Goal: Find specific page/section: Find specific page/section

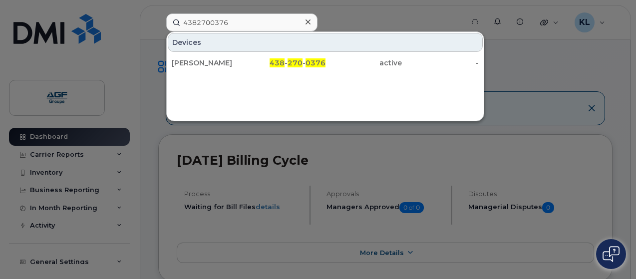
type input "4382700376"
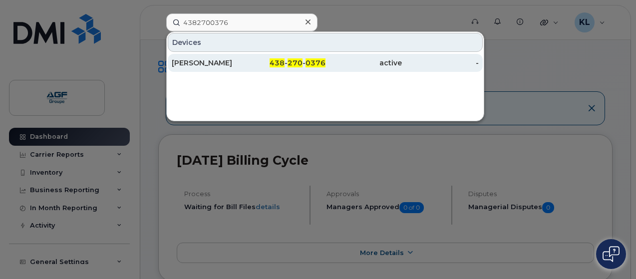
click at [249, 56] on div "Hamid Khodabandeloo" at bounding box center [287, 63] width 77 height 18
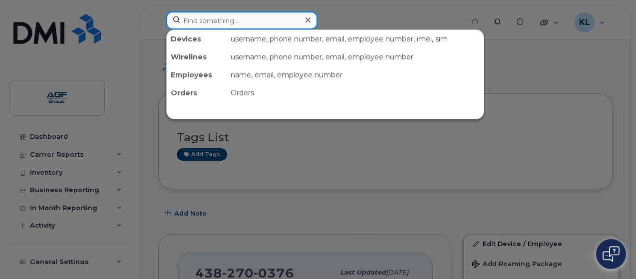
click at [235, 20] on input at bounding box center [241, 20] width 151 height 18
paste input "4034624212"
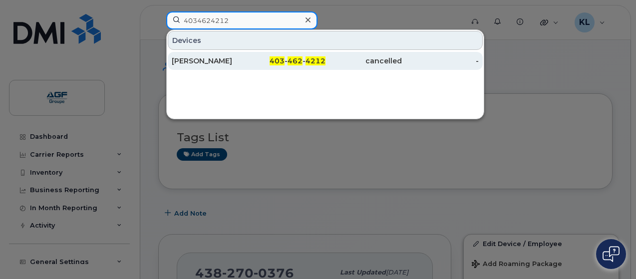
type input "4034624212"
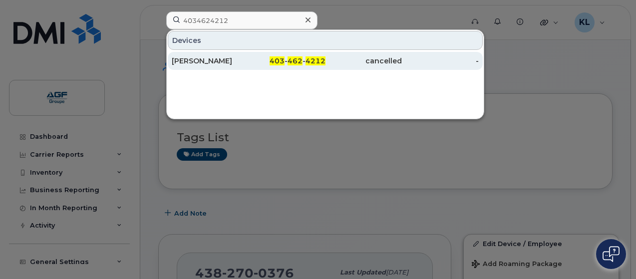
click at [241, 64] on div "Ehab Endrawes" at bounding box center [210, 61] width 77 height 10
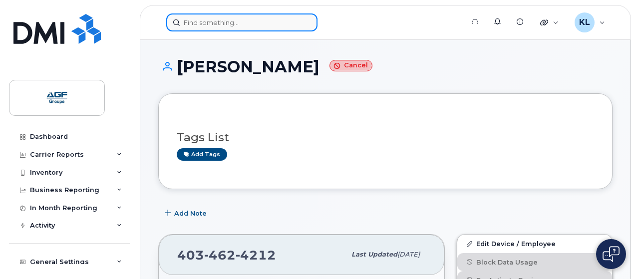
click at [192, 22] on input at bounding box center [241, 22] width 151 height 18
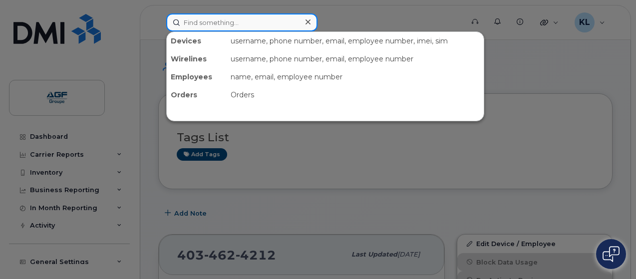
paste input "8196923113"
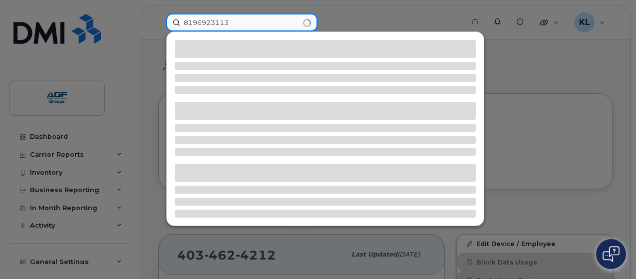
type input "8196923113"
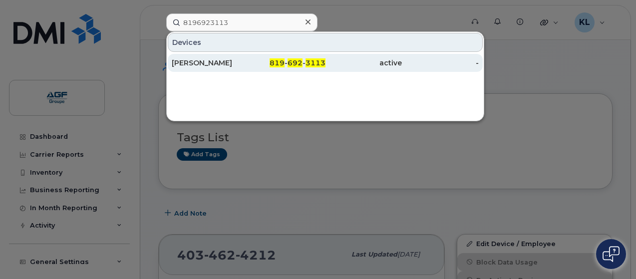
click at [249, 55] on div "Ernst Cadet" at bounding box center [287, 63] width 77 height 18
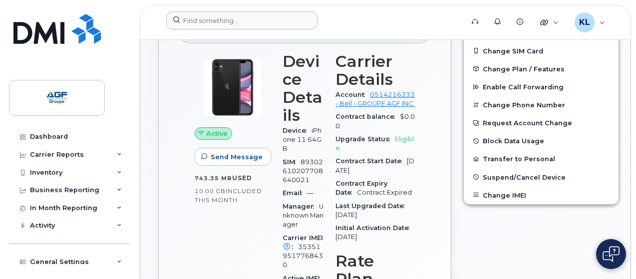
scroll to position [241, 0]
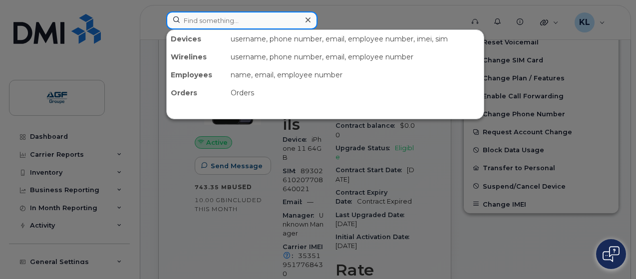
click at [228, 11] on input at bounding box center [241, 20] width 151 height 18
paste input "4033716165"
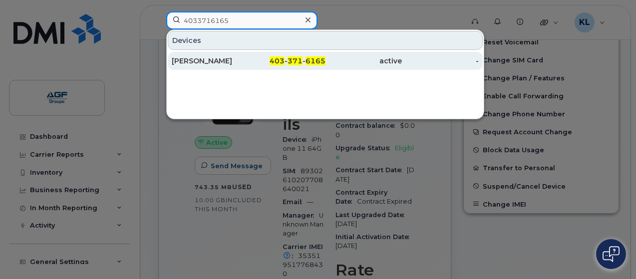
type input "4033716165"
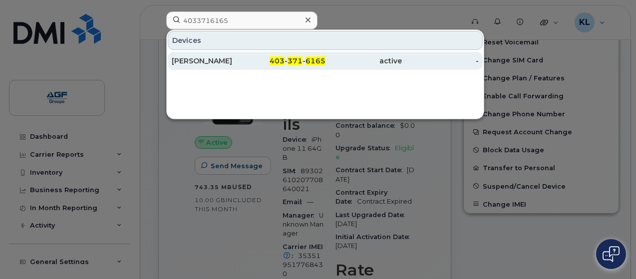
click at [235, 62] on div "Joe Dery" at bounding box center [210, 61] width 77 height 10
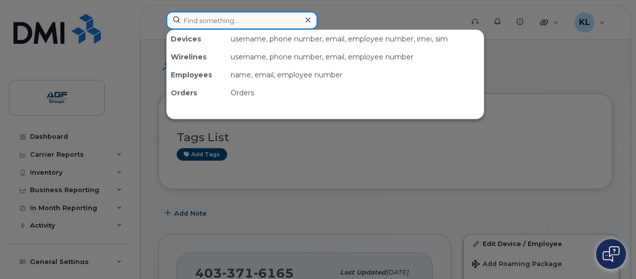
click at [225, 14] on input at bounding box center [241, 20] width 151 height 18
paste input "5195012923"
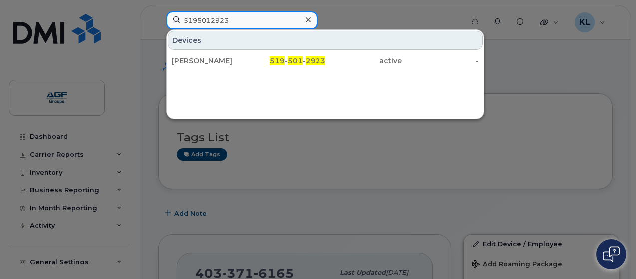
type input "5195012923"
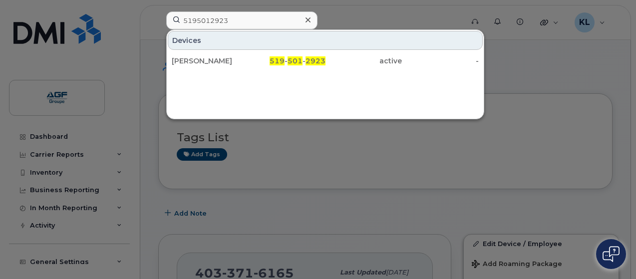
click at [221, 51] on div "Frédérique Paul Hus 519 - 501 - 2923 active -" at bounding box center [325, 61] width 317 height 20
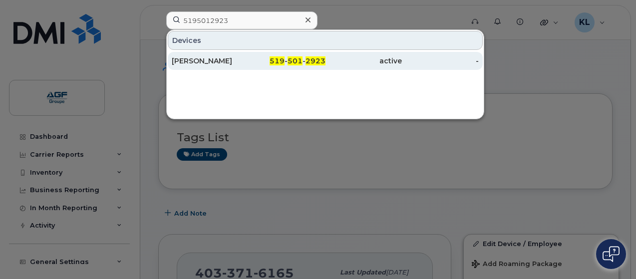
click at [221, 57] on div "[PERSON_NAME]" at bounding box center [210, 61] width 77 height 10
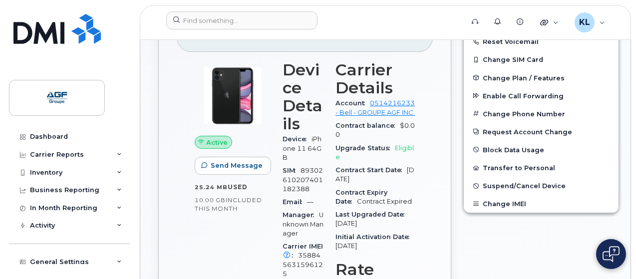
scroll to position [241, 0]
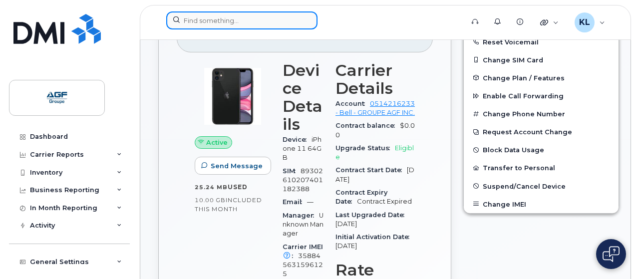
click at [213, 21] on input at bounding box center [241, 20] width 151 height 18
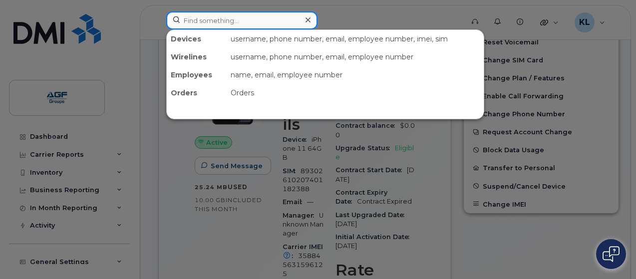
paste input "5195884983"
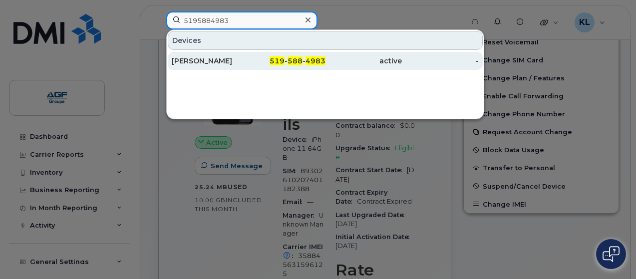
type input "5195884983"
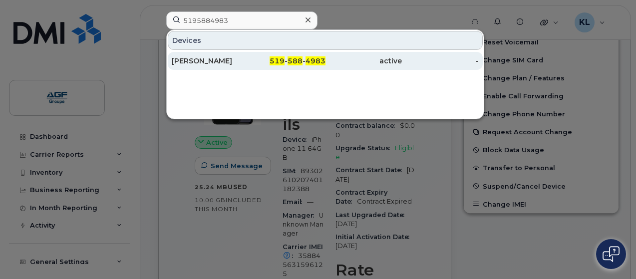
click at [216, 62] on div "[PERSON_NAME]" at bounding box center [210, 61] width 77 height 10
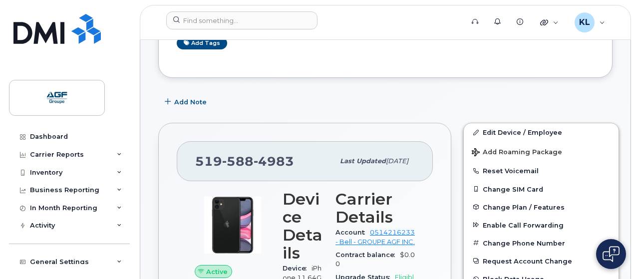
scroll to position [250, 0]
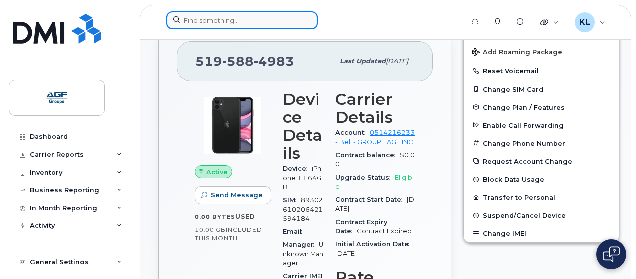
click at [230, 24] on input at bounding box center [241, 20] width 151 height 18
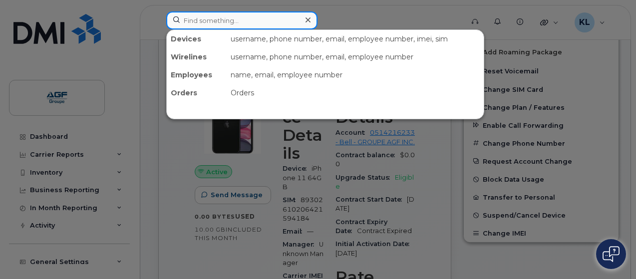
paste input "4189535027"
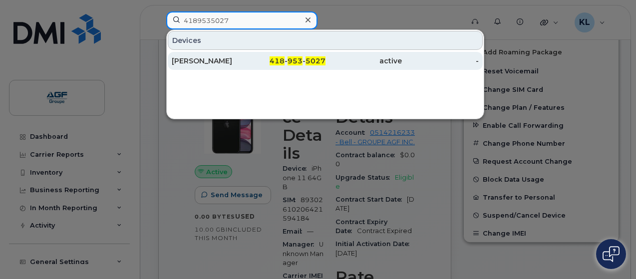
type input "4189535027"
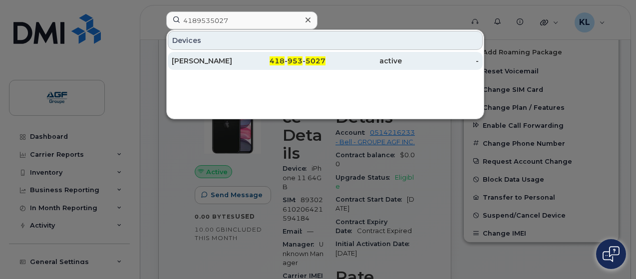
click at [249, 54] on div "Denis émond" at bounding box center [287, 61] width 77 height 18
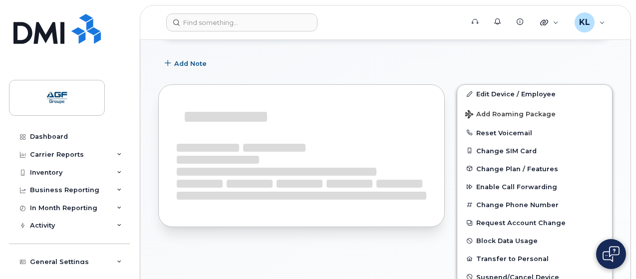
scroll to position [141, 0]
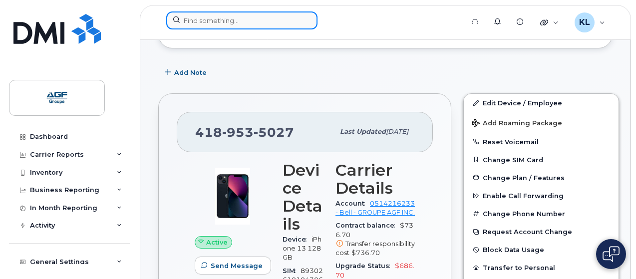
click at [210, 28] on input at bounding box center [241, 20] width 151 height 18
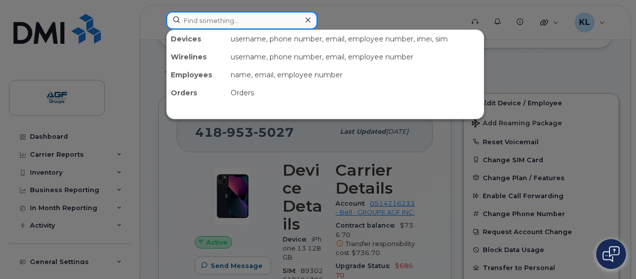
paste input "5195056970"
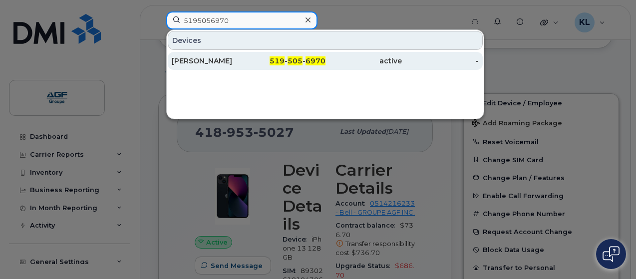
type input "5195056970"
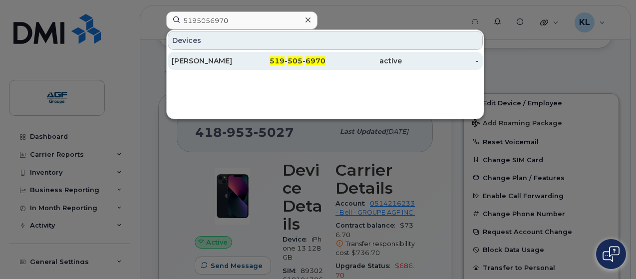
click at [209, 63] on div "Judy Eloho" at bounding box center [210, 61] width 77 height 10
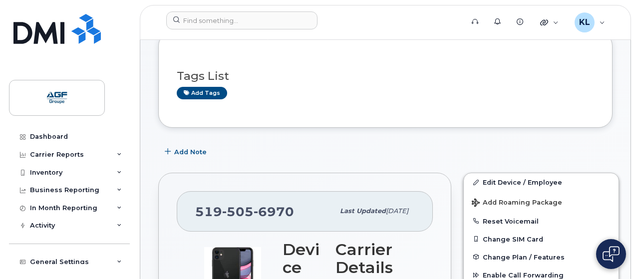
scroll to position [150, 0]
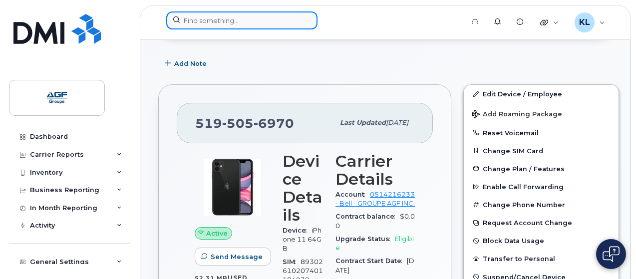
click at [252, 24] on input at bounding box center [241, 20] width 151 height 18
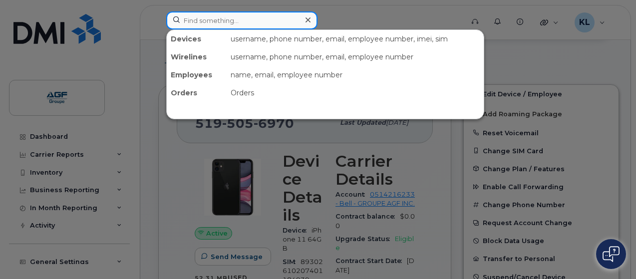
paste input "5195056123"
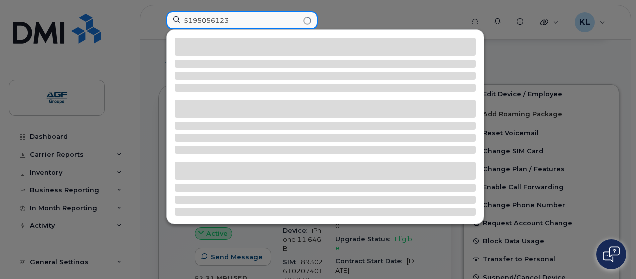
type input "5195056123"
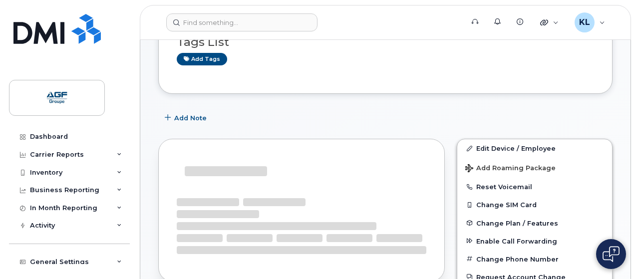
scroll to position [141, 0]
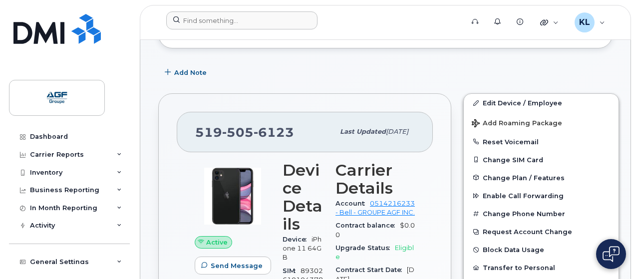
click at [250, 30] on div at bounding box center [311, 22] width 306 height 22
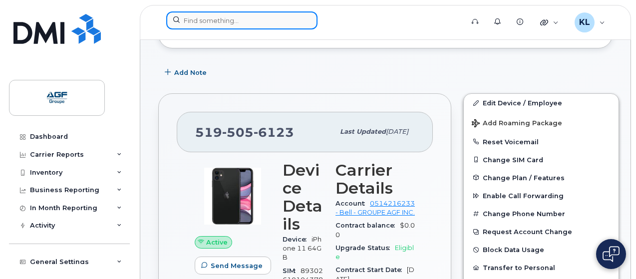
click at [249, 25] on input at bounding box center [241, 20] width 151 height 18
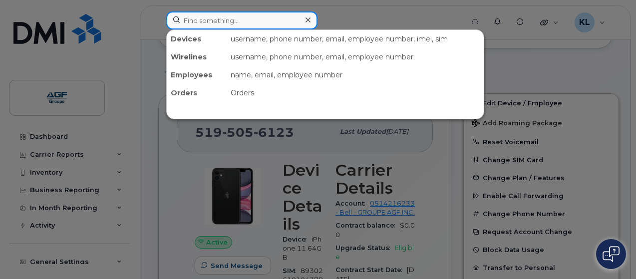
paste input "4373291006"
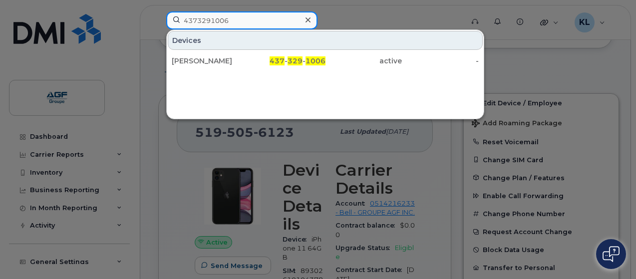
type input "4373291006"
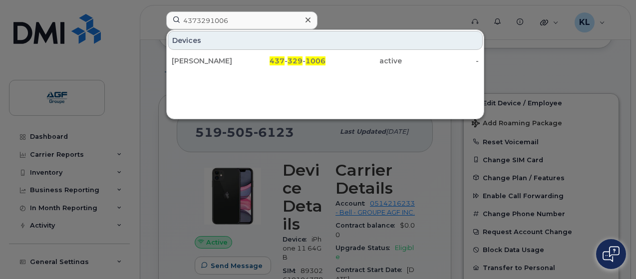
click at [248, 56] on div "[PERSON_NAME]" at bounding box center [210, 61] width 77 height 10
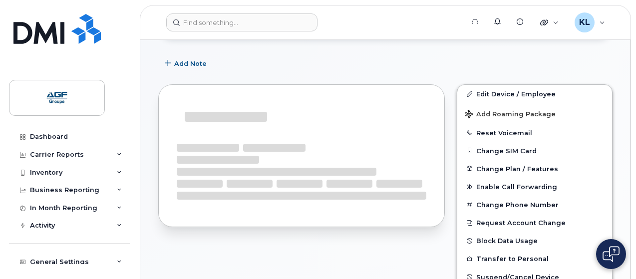
scroll to position [141, 0]
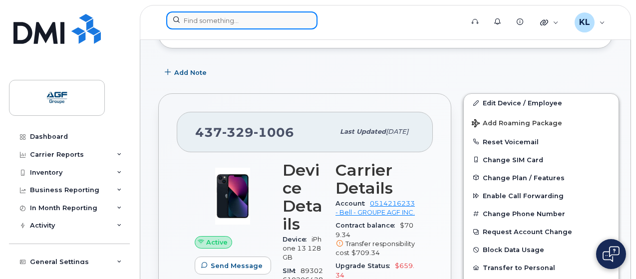
click at [225, 15] on input at bounding box center [241, 20] width 151 height 18
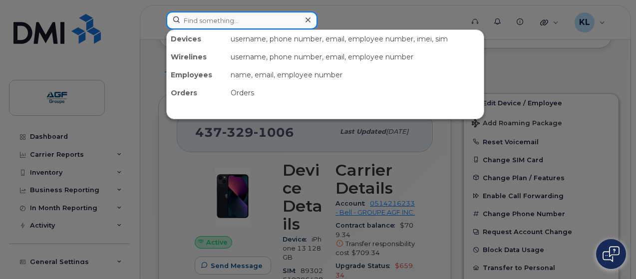
paste input "4166697060"
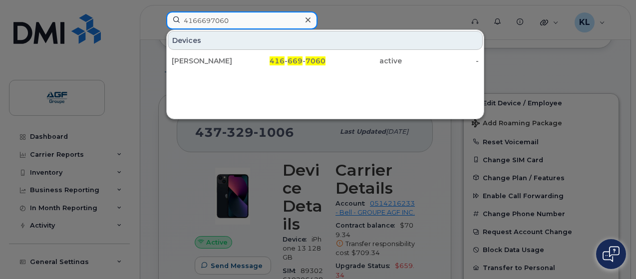
type input "4166697060"
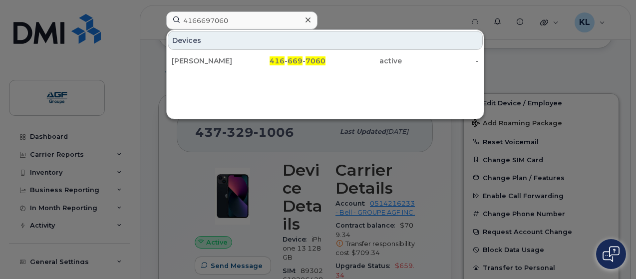
click at [226, 47] on div "Devices" at bounding box center [325, 40] width 315 height 19
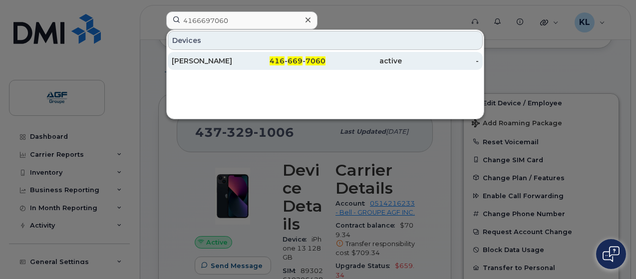
click at [228, 59] on div "Louis Villavayen" at bounding box center [210, 61] width 77 height 10
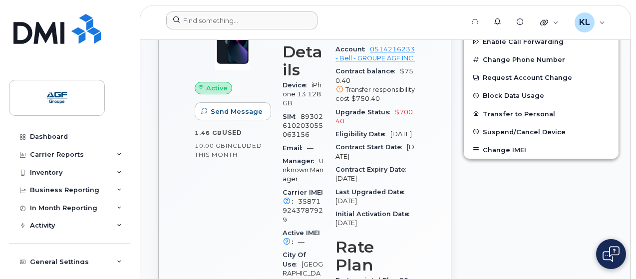
scroll to position [399, 0]
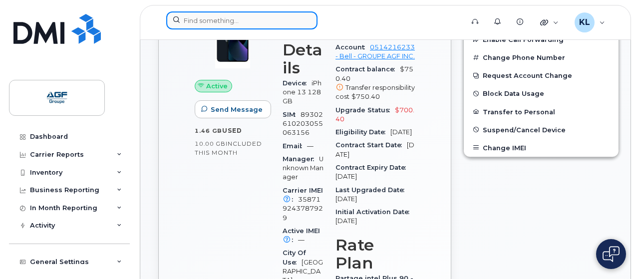
click at [253, 24] on input at bounding box center [241, 20] width 151 height 18
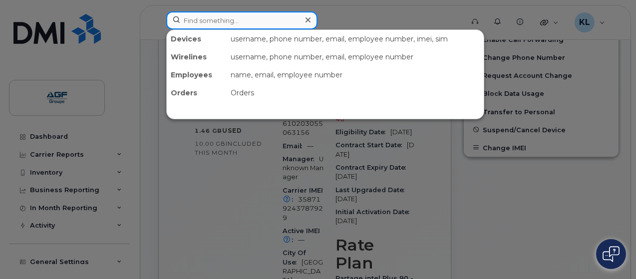
type input "v"
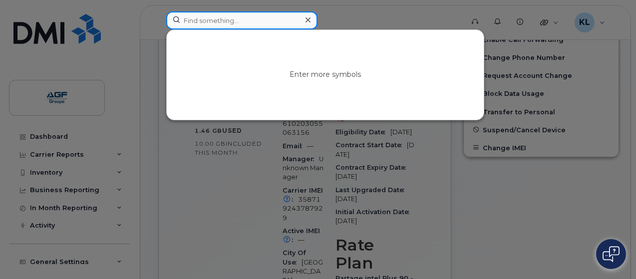
paste input "2267475897"
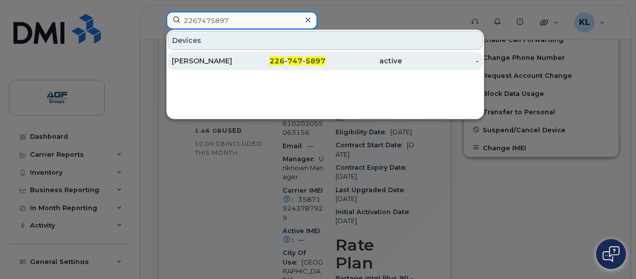
type input "2267475897"
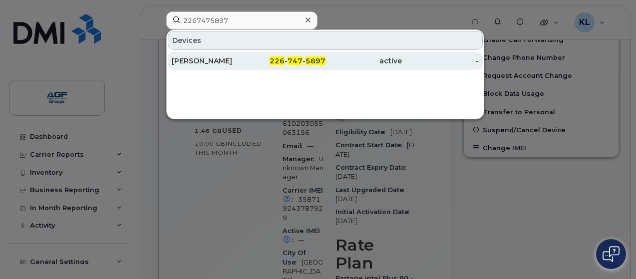
click at [325, 66] on div "226 - 747 - 5897" at bounding box center [363, 61] width 77 height 18
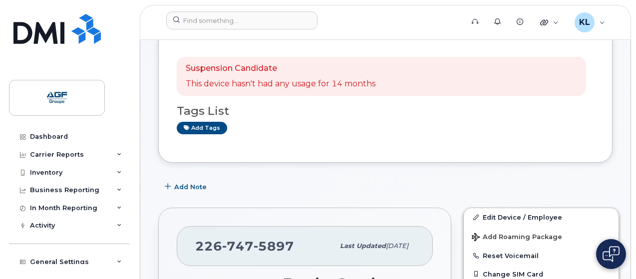
scroll to position [29, 0]
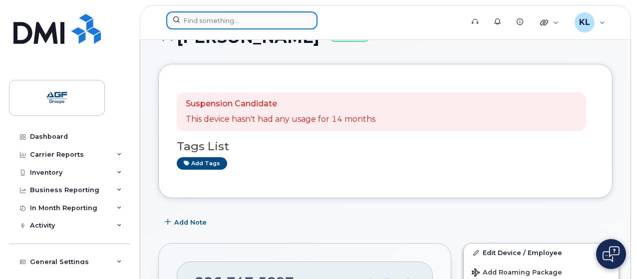
click at [246, 25] on input at bounding box center [241, 20] width 151 height 18
paste input "5146062860"
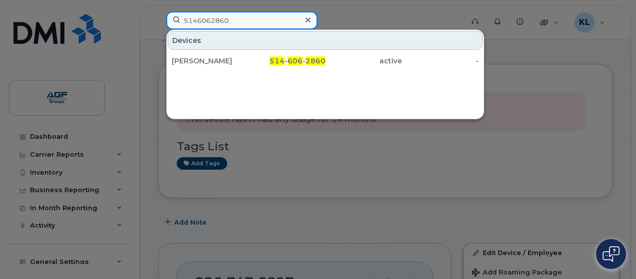
type input "5146062860"
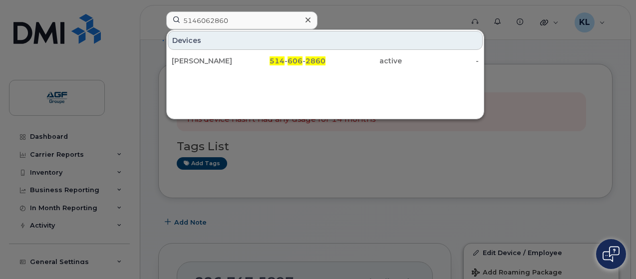
click at [239, 70] on div "Devices [PERSON_NAME] 514 - 606 - 2860 active -" at bounding box center [325, 74] width 318 height 90
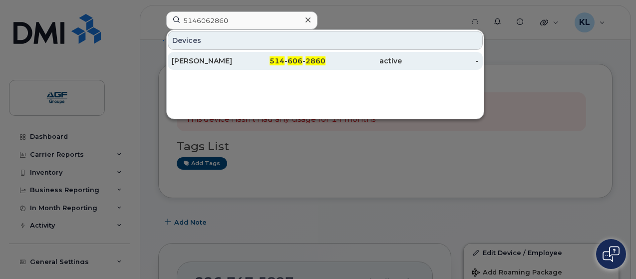
click at [235, 62] on div "[PERSON_NAME]" at bounding box center [210, 61] width 77 height 10
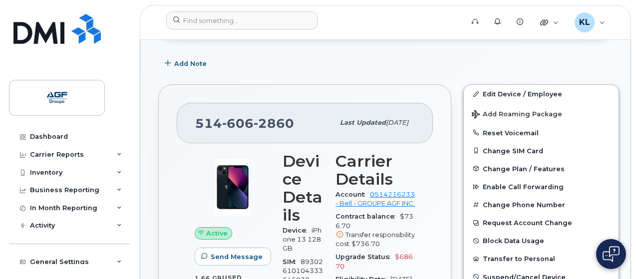
scroll to position [250, 0]
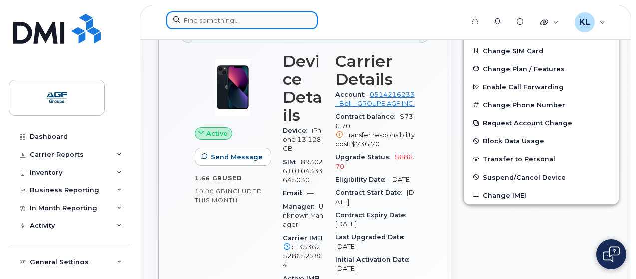
click at [236, 26] on input at bounding box center [241, 20] width 151 height 18
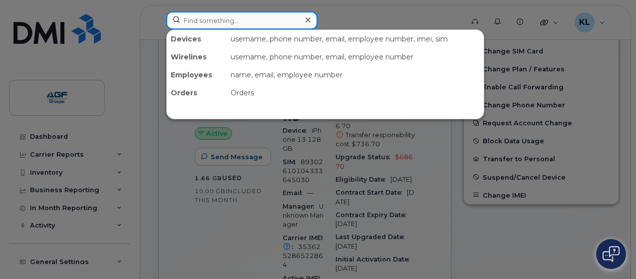
paste input "5195774481"
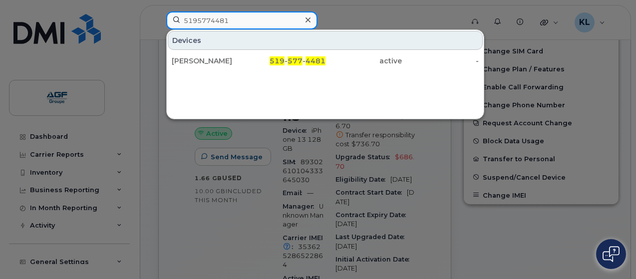
type input "5195774481"
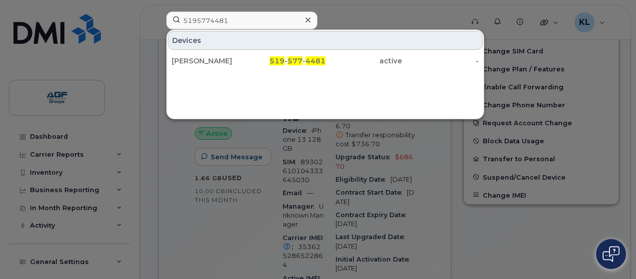
click at [240, 59] on div "[PERSON_NAME]" at bounding box center [210, 61] width 77 height 10
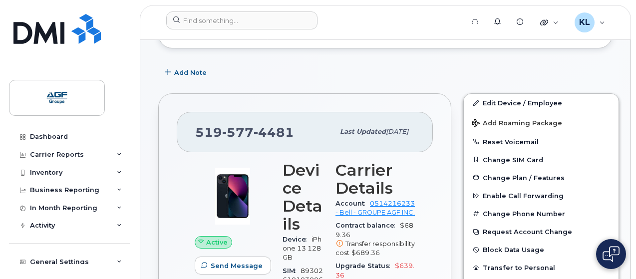
scroll to position [241, 0]
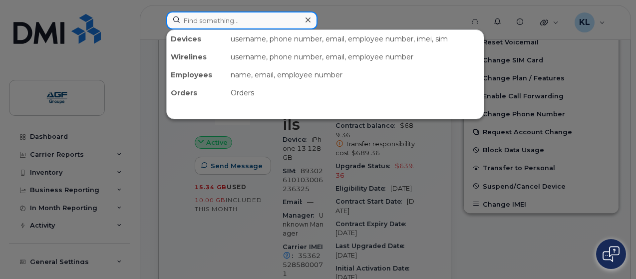
click at [281, 26] on input at bounding box center [241, 20] width 151 height 18
paste input "5195057593"
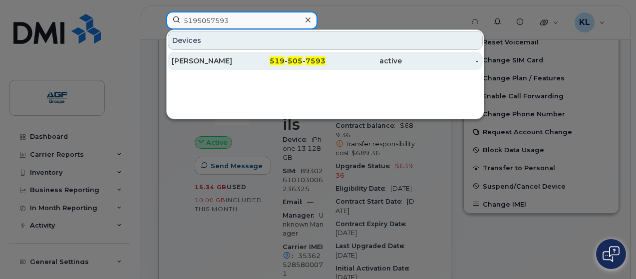
type input "5195057593"
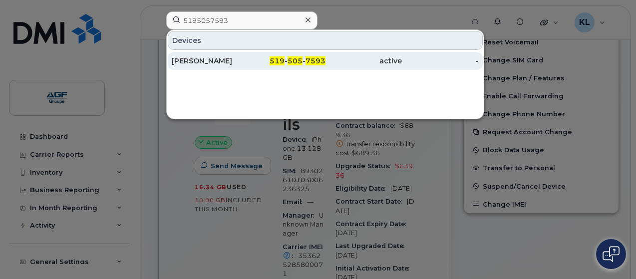
click at [275, 61] on span "519" at bounding box center [277, 60] width 15 height 9
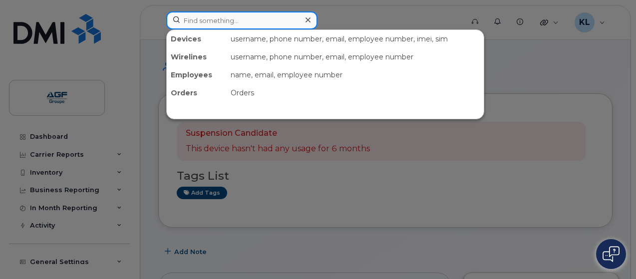
click at [279, 19] on input at bounding box center [241, 20] width 151 height 18
paste input "5813057664"
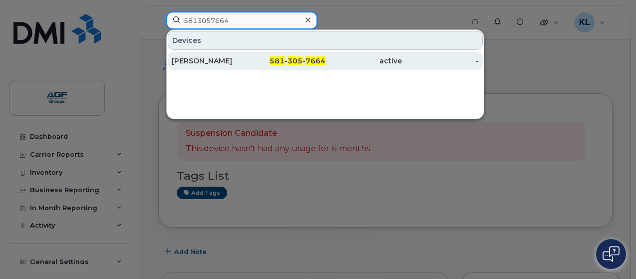
type input "5813057664"
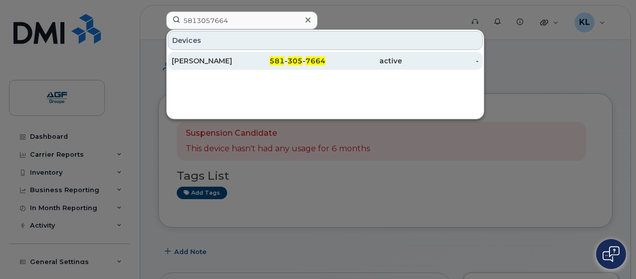
click at [274, 65] on div "581 - 305 - 7664" at bounding box center [287, 61] width 77 height 10
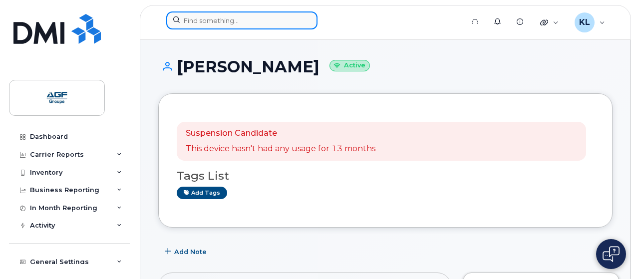
click at [268, 18] on input at bounding box center [241, 20] width 151 height 18
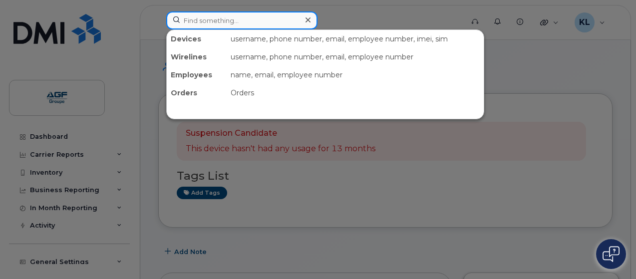
paste input "2267532296"
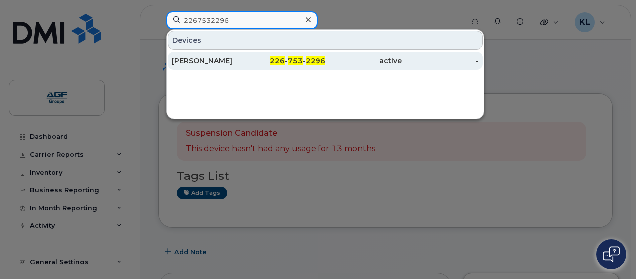
type input "2267532296"
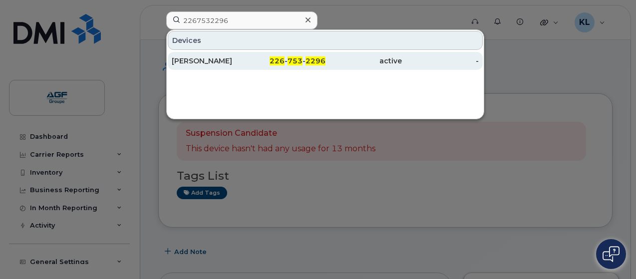
click at [325, 53] on div "226 - 753 - 2296" at bounding box center [363, 61] width 77 height 18
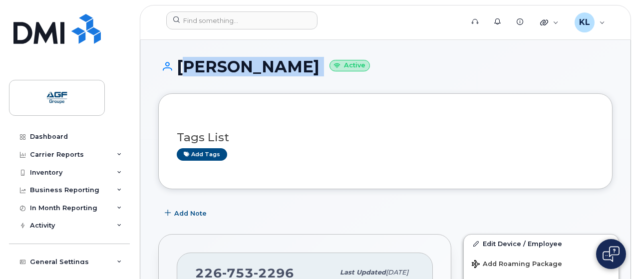
drag, startPoint x: 267, startPoint y: 68, endPoint x: 176, endPoint y: 66, distance: 90.9
click at [176, 66] on h1 "Tyler Bora Active" at bounding box center [385, 66] width 454 height 17
copy h1 "Tyler Bora"
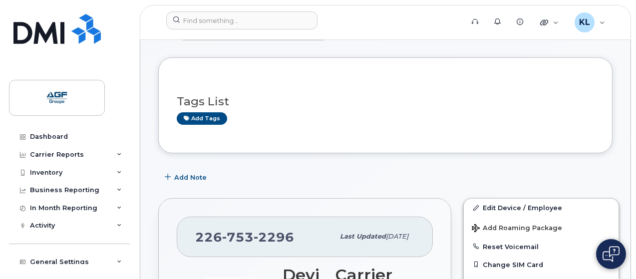
scroll to position [50, 0]
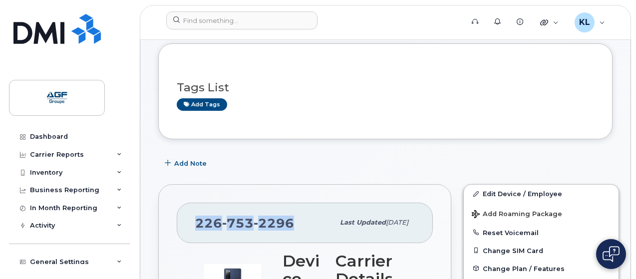
drag, startPoint x: 293, startPoint y: 225, endPoint x: 185, endPoint y: 225, distance: 108.8
click at [185, 225] on div "226 753 2296 Last updated Jul 29, 2025" at bounding box center [305, 223] width 256 height 40
copy span "226 753 2296"
click at [171, 165] on span "button" at bounding box center [167, 163] width 9 height 9
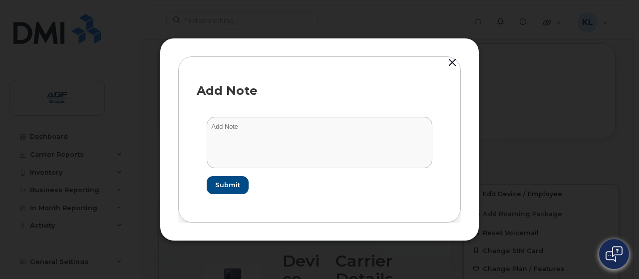
click at [96, 124] on div at bounding box center [319, 139] width 639 height 279
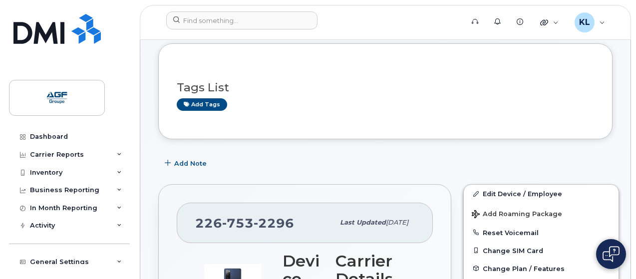
click at [214, 157] on div "Add Note" at bounding box center [385, 163] width 454 height 18
click at [205, 159] on span "Add Note" at bounding box center [190, 163] width 32 height 9
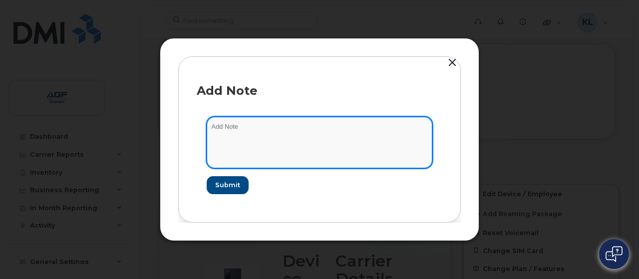
click at [234, 133] on textarea at bounding box center [320, 142] width 226 height 51
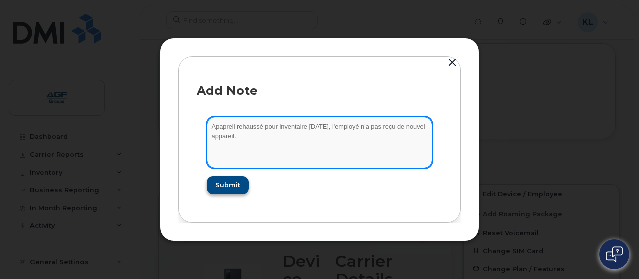
type textarea "Apapreil rehaussé pour inventaire aout 2025, l'employé n'a pas reçu de nouvel a…"
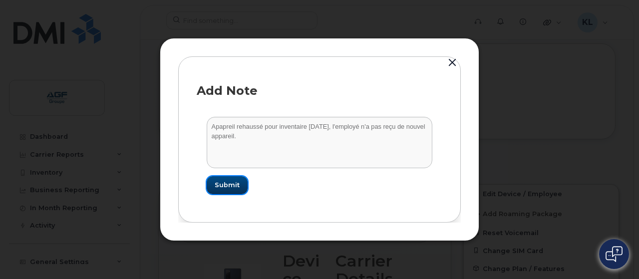
click at [229, 183] on span "Submit" at bounding box center [227, 184] width 25 height 9
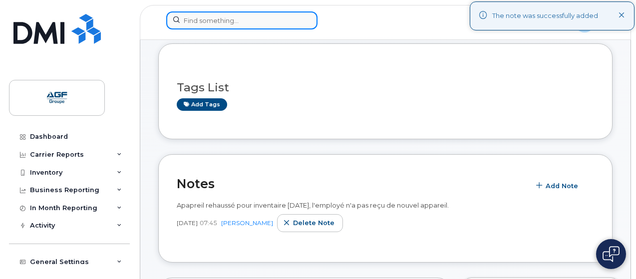
click at [266, 23] on input at bounding box center [241, 20] width 151 height 18
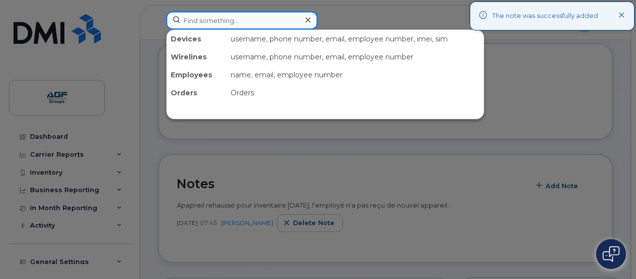
paste input "2267501905"
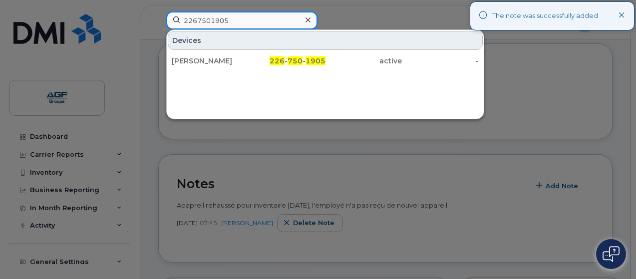
type input "2267501905"
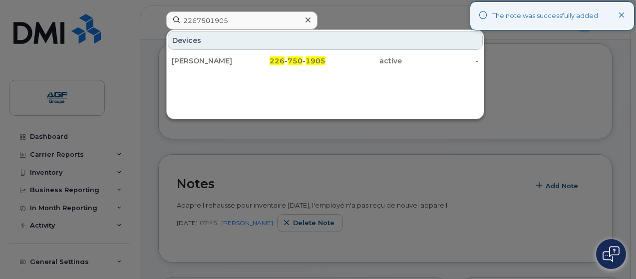
click at [268, 51] on div "Patrick Russel 226 - 750 - 1905 active -" at bounding box center [325, 61] width 317 height 20
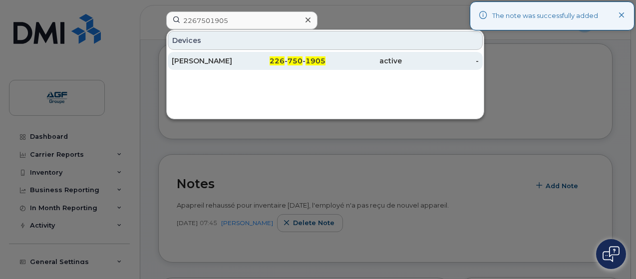
click at [325, 52] on div "226 - 750 - 1905" at bounding box center [363, 61] width 77 height 18
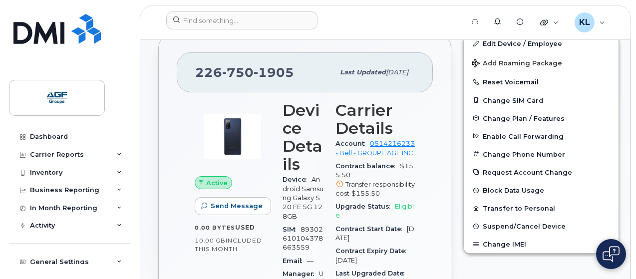
scroll to position [240, 0]
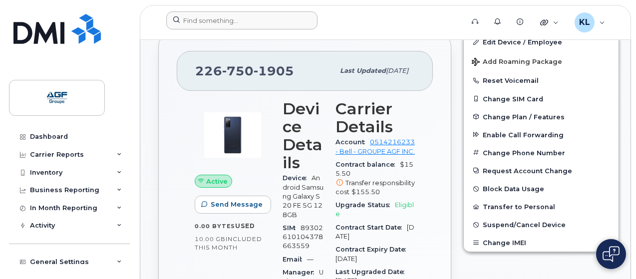
click at [277, 29] on div at bounding box center [311, 22] width 306 height 22
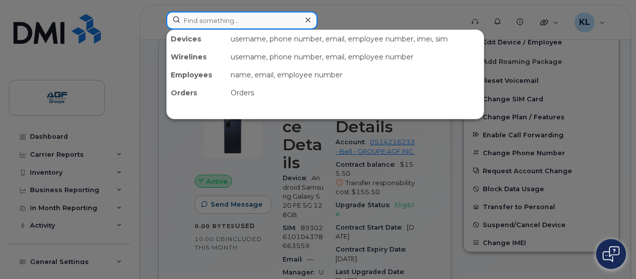
click at [277, 29] on div "Devices username, phone number, email, employee number, imei, sim Wirelines use…" at bounding box center [311, 20] width 290 height 18
click at [275, 25] on input at bounding box center [241, 20] width 151 height 18
paste input "5195774015"
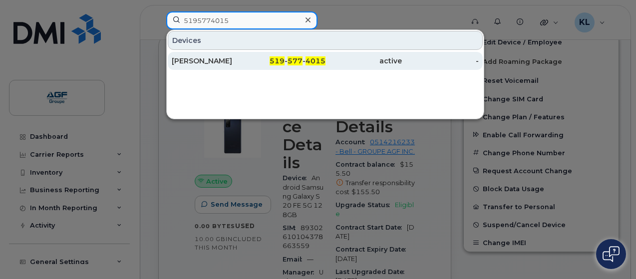
type input "5195774015"
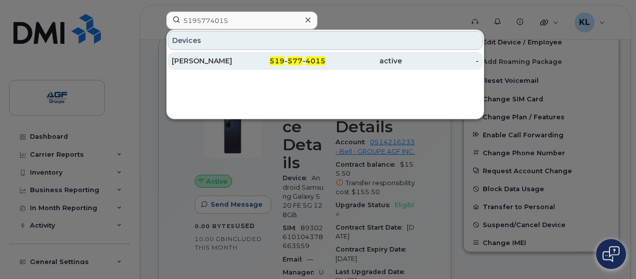
click at [247, 62] on div "[PERSON_NAME]" at bounding box center [210, 61] width 77 height 10
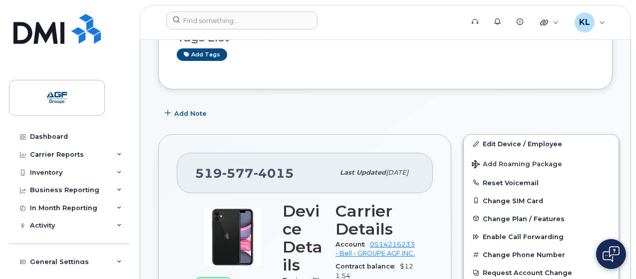
scroll to position [200, 0]
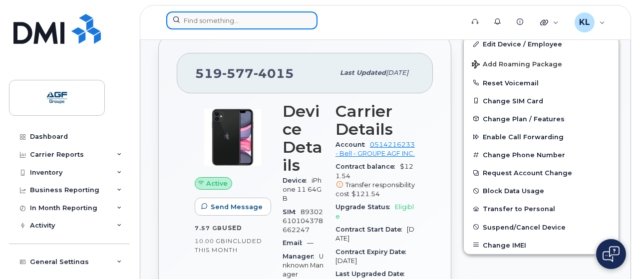
click at [247, 27] on input at bounding box center [241, 20] width 151 height 18
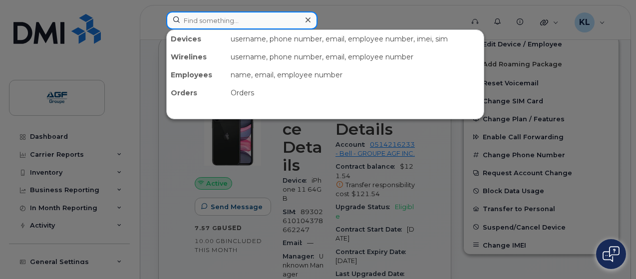
paste input "3435971823"
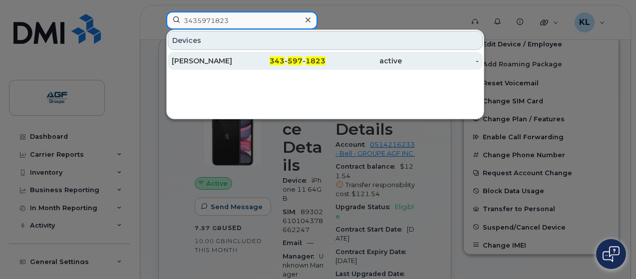
type input "3435971823"
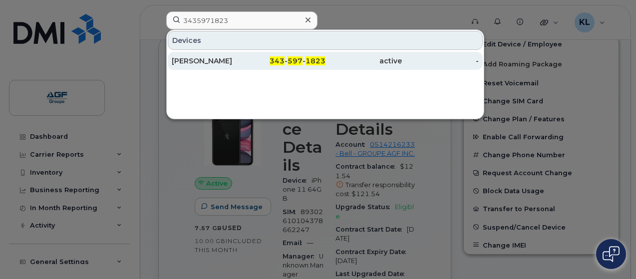
click at [246, 62] on div "[PERSON_NAME]" at bounding box center [210, 61] width 77 height 10
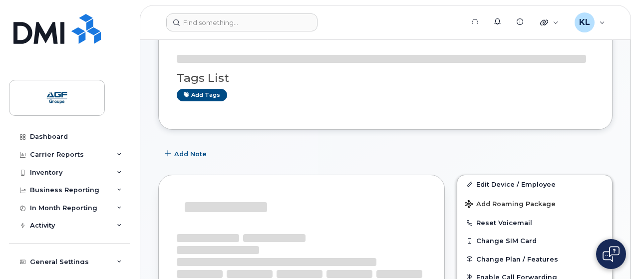
scroll to position [141, 0]
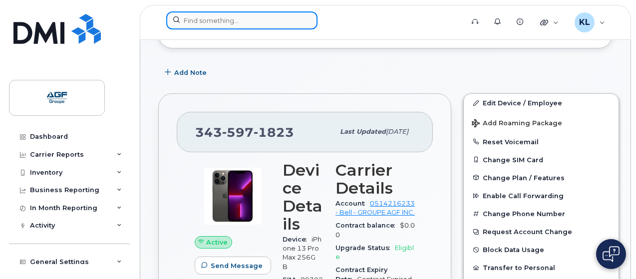
click at [306, 14] on div at bounding box center [241, 20] width 151 height 18
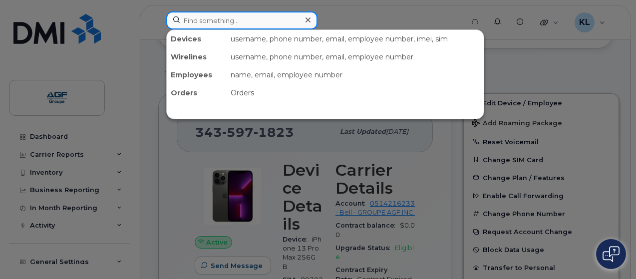
paste input "6135584782"
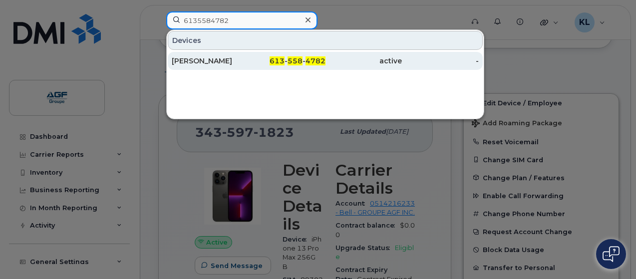
type input "6135584782"
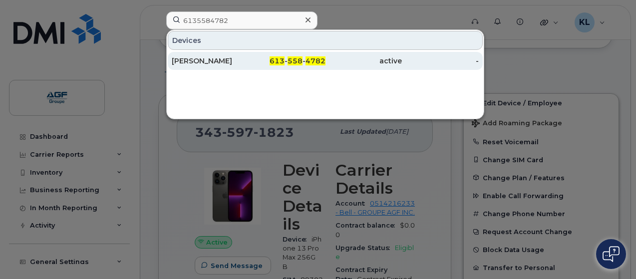
click at [325, 67] on div "613 - 558 - 4782" at bounding box center [363, 61] width 77 height 18
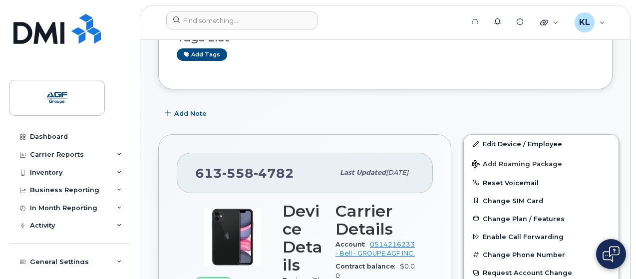
scroll to position [200, 0]
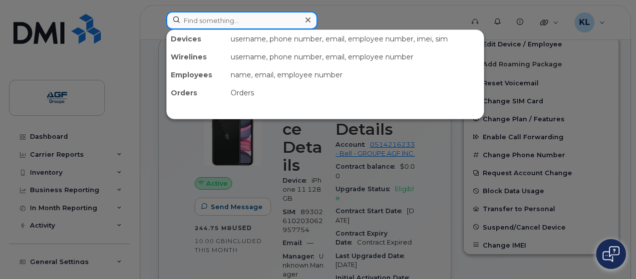
click at [235, 16] on input at bounding box center [241, 20] width 151 height 18
paste input "2267536701"
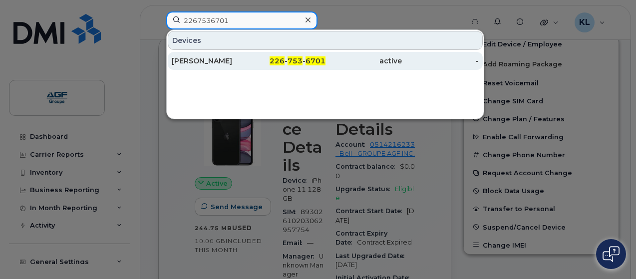
type input "2267536701"
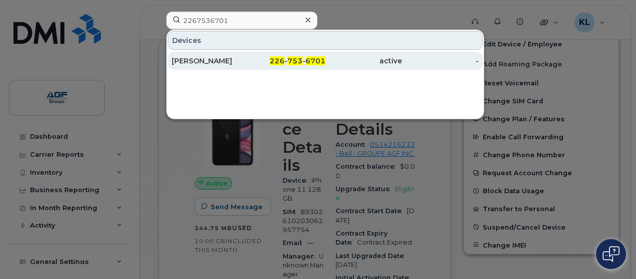
click at [239, 60] on div "Shubham Asija" at bounding box center [210, 61] width 77 height 10
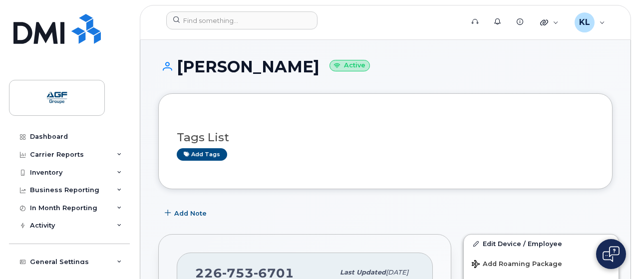
drag, startPoint x: 300, startPoint y: 70, endPoint x: 175, endPoint y: 67, distance: 125.3
click at [175, 67] on h1 "Shubham Asija Active" at bounding box center [385, 66] width 454 height 17
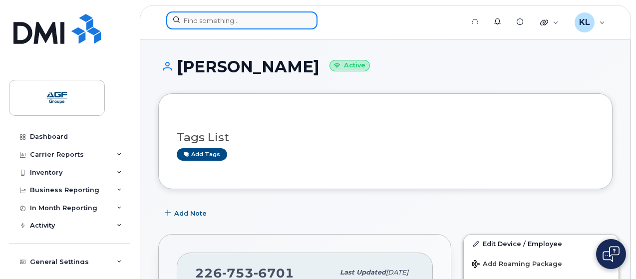
click at [265, 25] on input at bounding box center [241, 20] width 151 height 18
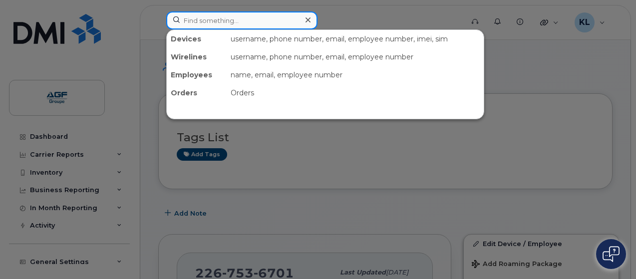
paste input "5198085019"
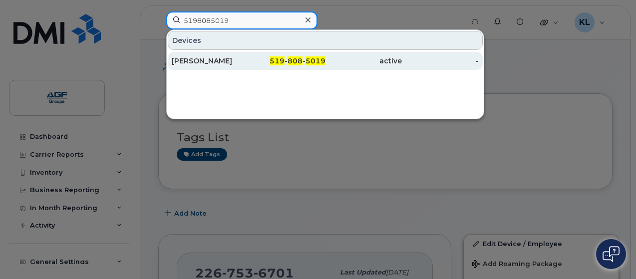
type input "5198085019"
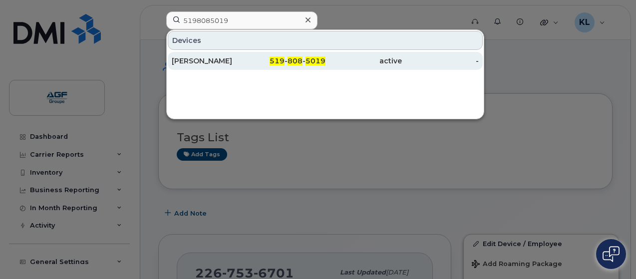
click at [325, 54] on div "519 - 808 - 5019" at bounding box center [363, 61] width 77 height 18
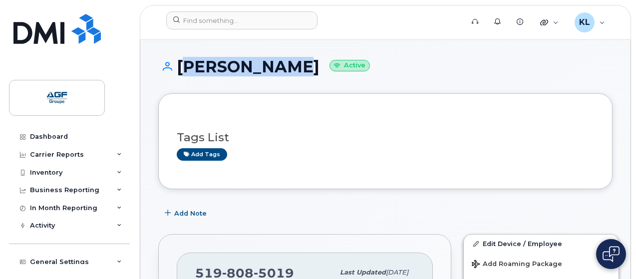
drag, startPoint x: 277, startPoint y: 70, endPoint x: 177, endPoint y: 73, distance: 100.4
click at [177, 73] on h1 "[PERSON_NAME] Active" at bounding box center [385, 66] width 454 height 17
copy h1 "[PERSON_NAME]"
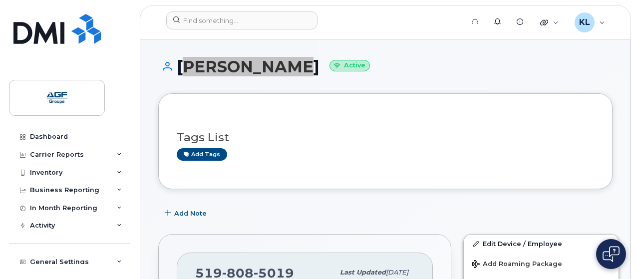
scroll to position [100, 0]
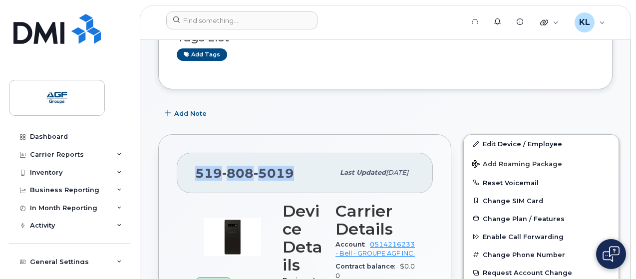
drag, startPoint x: 282, startPoint y: 171, endPoint x: 196, endPoint y: 172, distance: 86.8
click at [196, 172] on div "519 808 5019" at bounding box center [264, 172] width 139 height 21
copy span "519 808 5019"
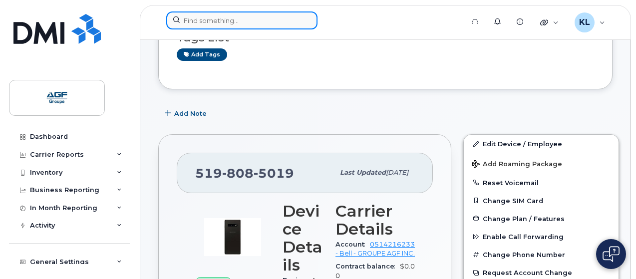
click at [253, 25] on input at bounding box center [241, 20] width 151 height 18
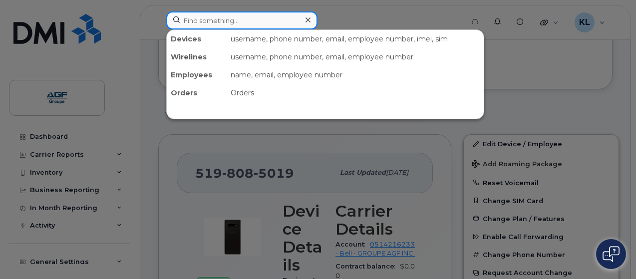
paste input "6043791304"
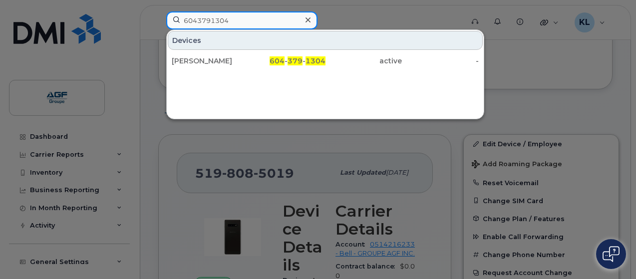
type input "6043791304"
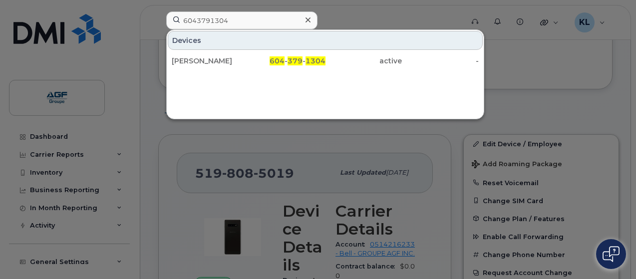
click at [248, 69] on div "Andrea Holiday 604 - 379 - 1304 active -" at bounding box center [325, 61] width 317 height 20
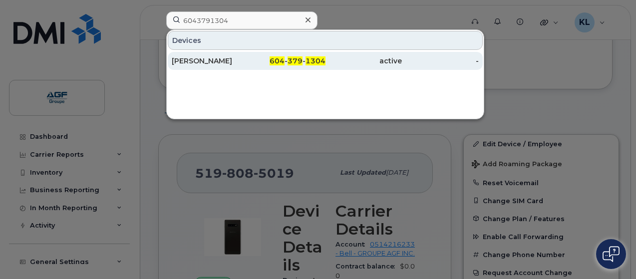
click at [247, 64] on div "[PERSON_NAME]" at bounding box center [210, 61] width 77 height 10
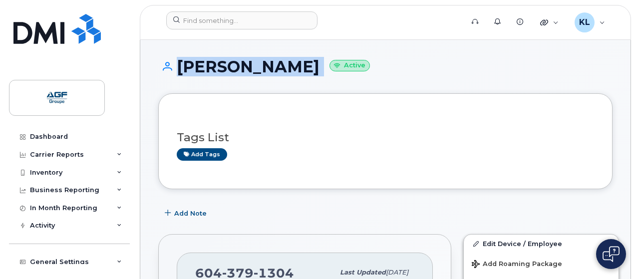
drag, startPoint x: 290, startPoint y: 69, endPoint x: 170, endPoint y: 69, distance: 120.3
click at [170, 69] on h1 "[PERSON_NAME] Active" at bounding box center [385, 66] width 454 height 17
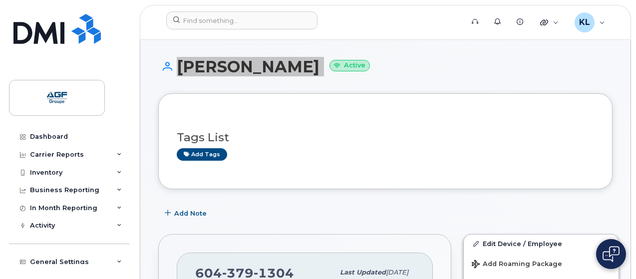
scroll to position [50, 0]
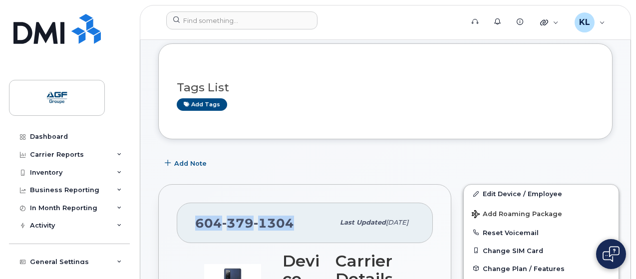
drag, startPoint x: 291, startPoint y: 219, endPoint x: 195, endPoint y: 219, distance: 96.8
click at [195, 219] on div "[PHONE_NUMBER]" at bounding box center [264, 222] width 139 height 21
copy span "[PHONE_NUMBER]"
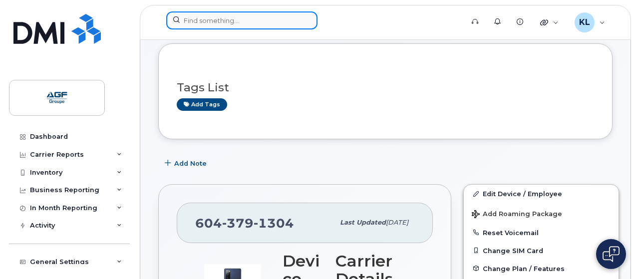
click at [268, 14] on input at bounding box center [241, 20] width 151 height 18
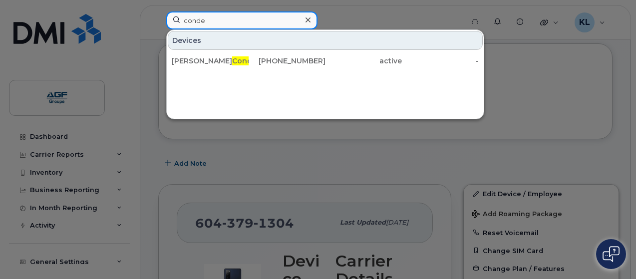
type input "conde"
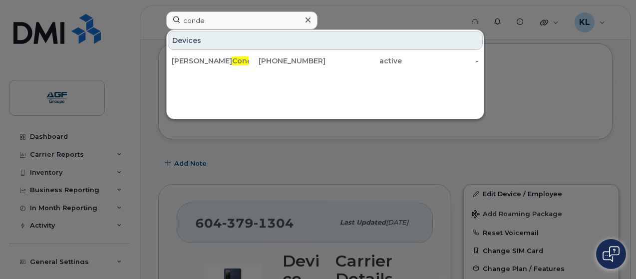
click at [236, 63] on div "Sara Conde" at bounding box center [210, 61] width 77 height 10
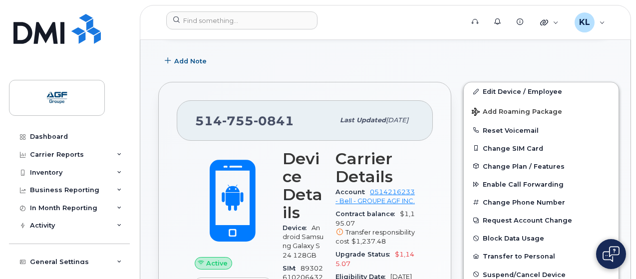
scroll to position [200, 0]
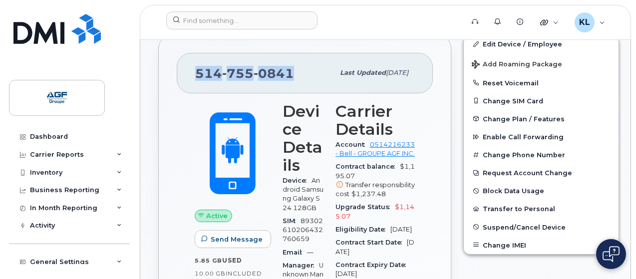
drag, startPoint x: 288, startPoint y: 73, endPoint x: 194, endPoint y: 71, distance: 94.8
click at [194, 71] on div "[PHONE_NUMBER] Last updated [DATE]" at bounding box center [305, 73] width 256 height 40
copy span "[PHONE_NUMBER]"
